Goal: Task Accomplishment & Management: Complete application form

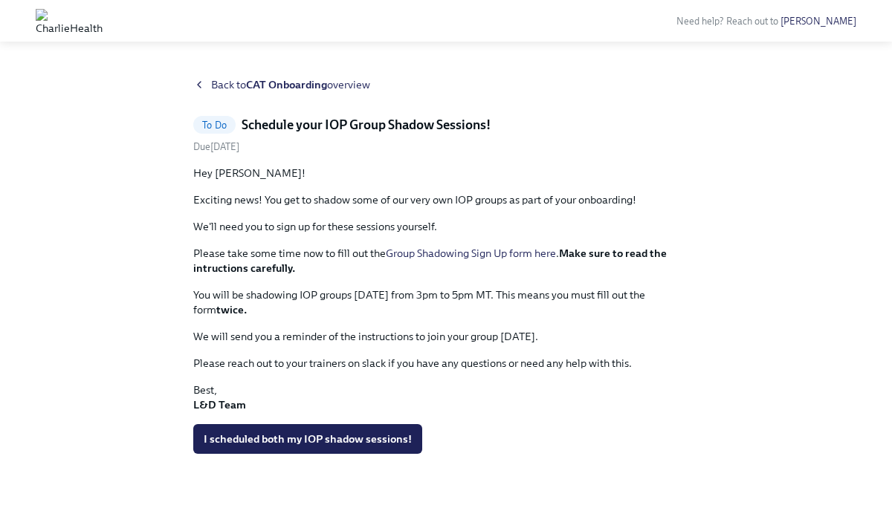
click at [230, 310] on strong "twice." at bounding box center [231, 309] width 30 height 13
click at [252, 275] on p "Please take some time now to fill out the Group Shadowing Sign Up form here . M…" at bounding box center [445, 261] width 505 height 30
click at [309, 445] on span "I scheduled both my IOP shadow sessions!" at bounding box center [308, 439] width 208 height 15
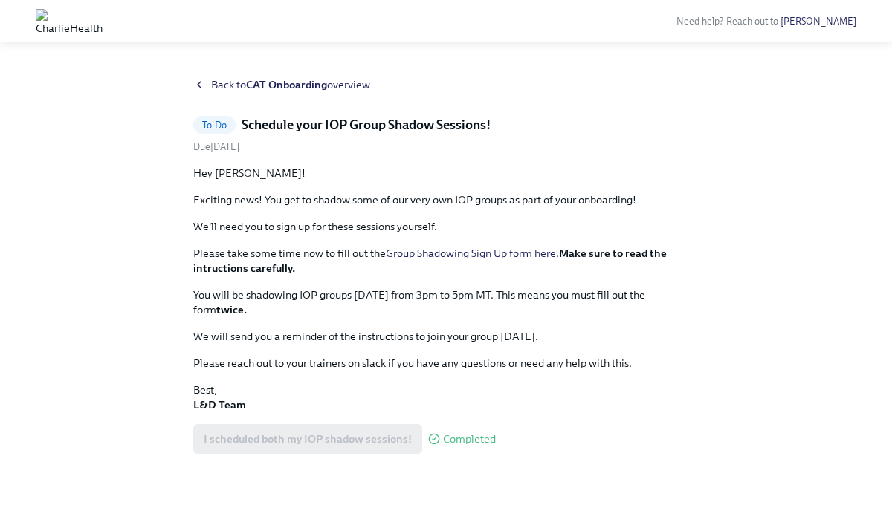
click at [252, 85] on strong "CAT Onboarding" at bounding box center [286, 84] width 81 height 13
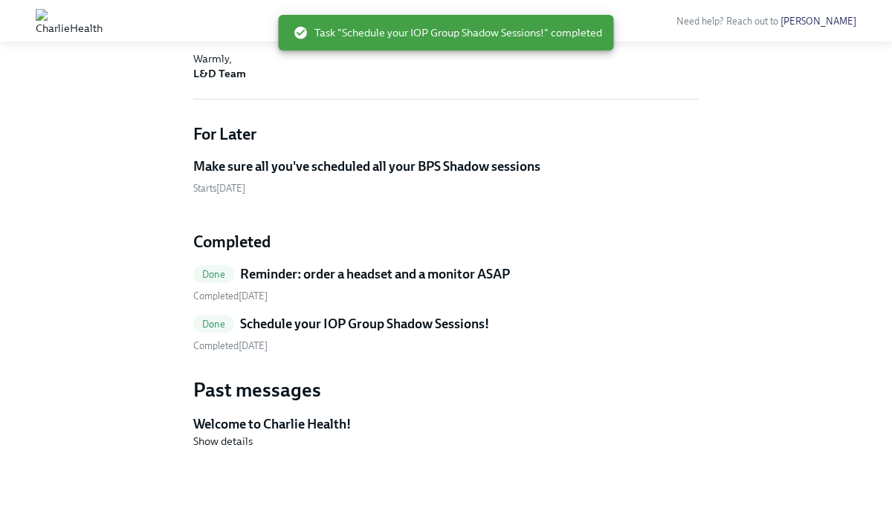
scroll to position [533, 0]
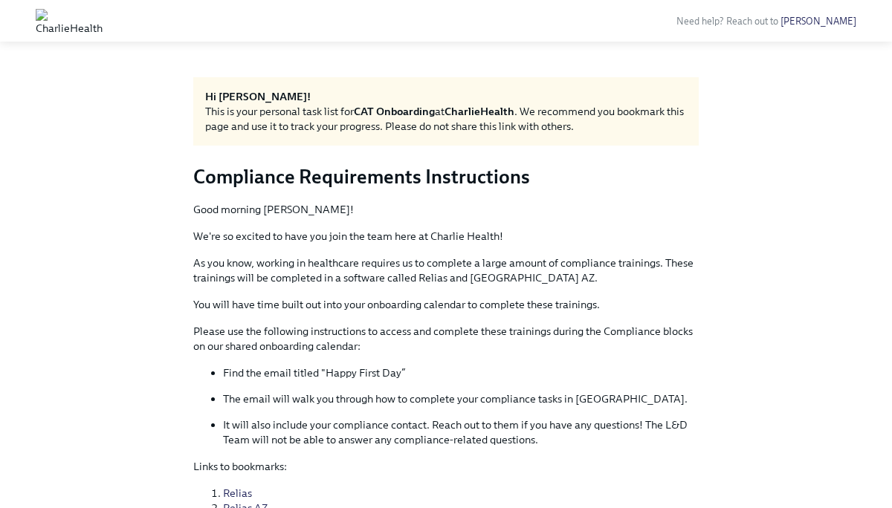
click at [103, 20] on img at bounding box center [69, 21] width 67 height 24
click at [103, 19] on img at bounding box center [69, 21] width 67 height 24
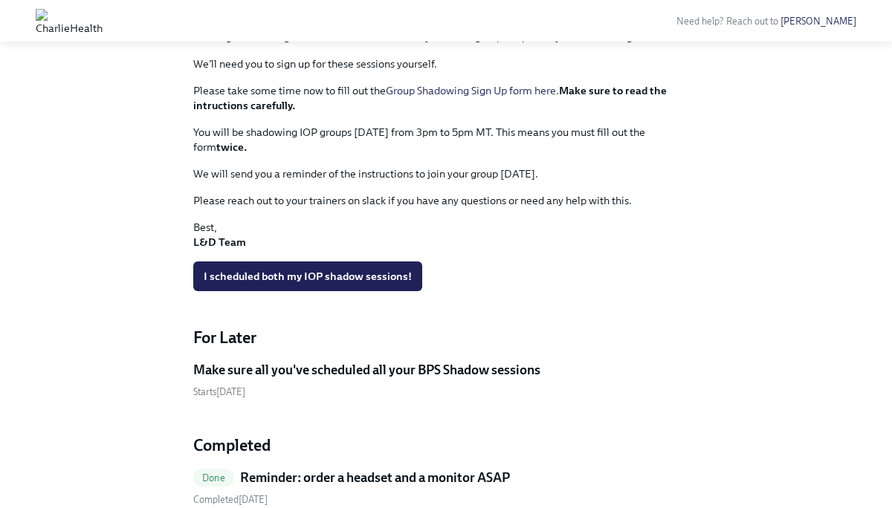
scroll to position [688, 0]
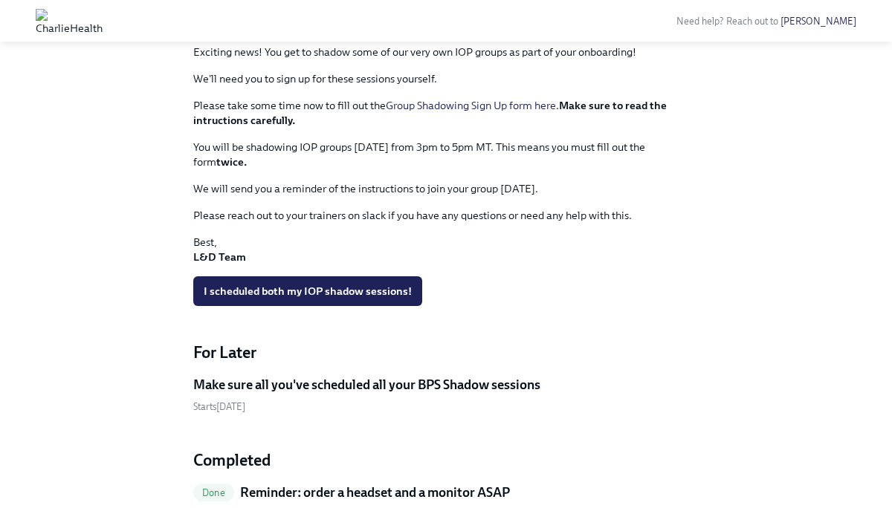
click at [601, 105] on strong "Make sure to read the intructions carefully." at bounding box center [429, 113] width 473 height 28
click at [549, 107] on link "Group Shadowing Sign Up form here" at bounding box center [471, 105] width 170 height 13
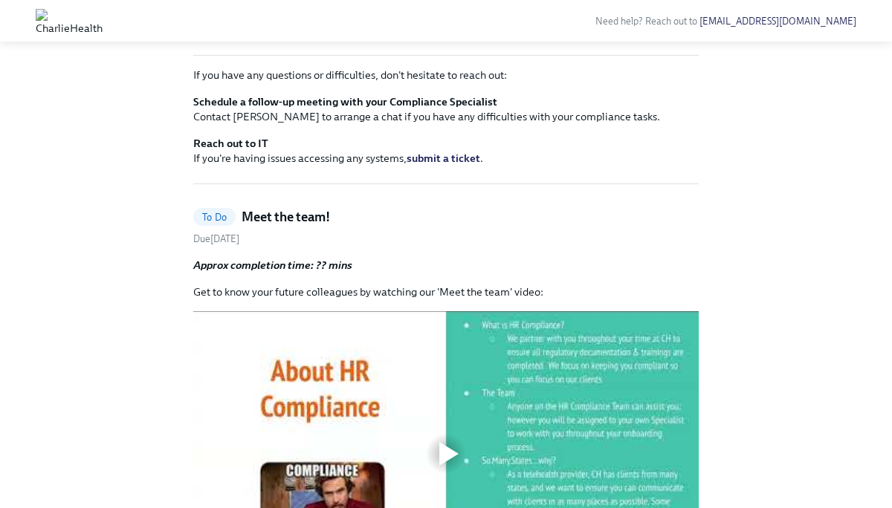
scroll to position [298, 0]
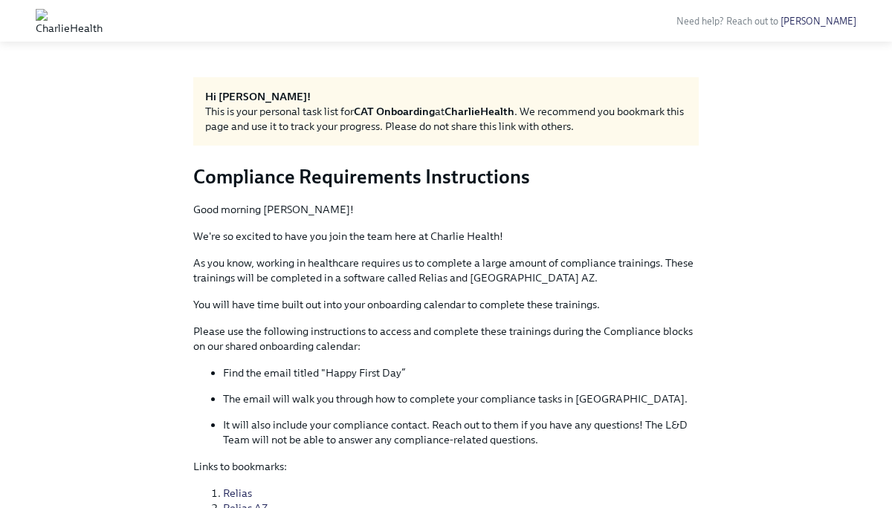
scroll to position [314, 0]
